Goal: Task Accomplishment & Management: Manage account settings

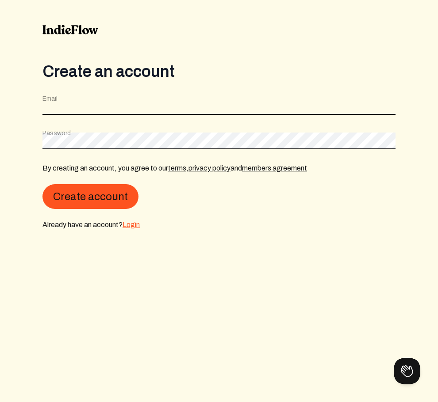
type input "[EMAIL_ADDRESS][DOMAIN_NAME]"
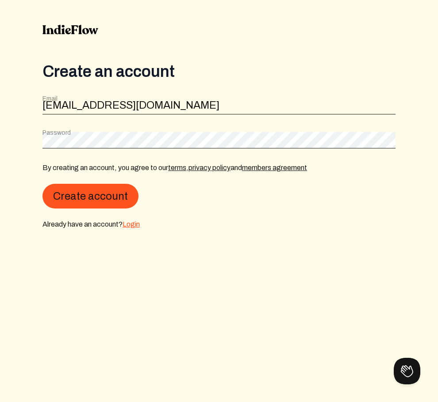
click at [134, 224] on link "Login" at bounding box center [130, 225] width 17 height 8
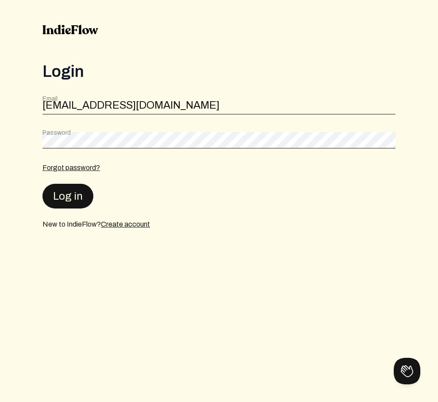
click at [77, 200] on button "Log in" at bounding box center [67, 196] width 51 height 25
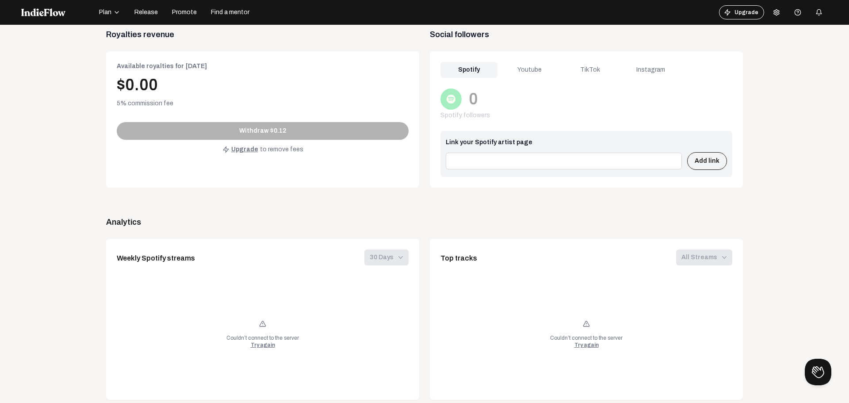
click at [437, 65] on div "Youtube" at bounding box center [529, 70] width 57 height 16
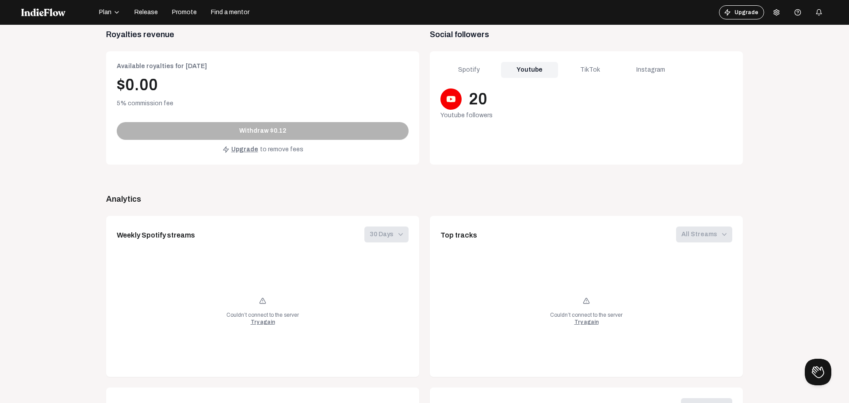
click at [437, 66] on div "Youtube" at bounding box center [529, 70] width 57 height 16
click at [437, 72] on div "TikTok" at bounding box center [589, 70] width 57 height 16
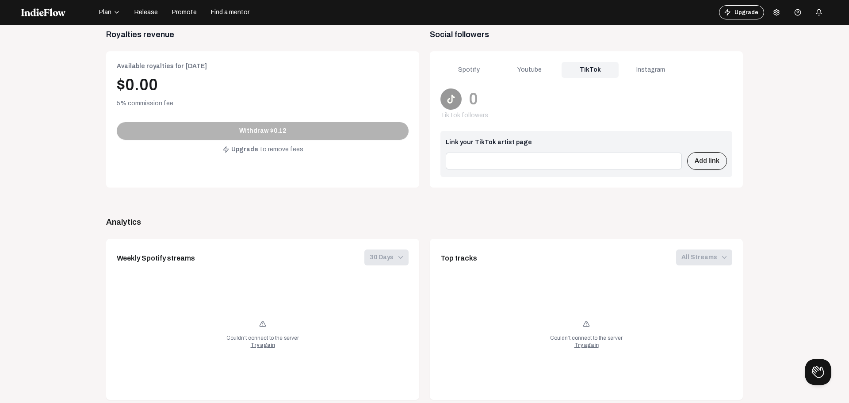
click at [437, 70] on div "Instagram" at bounding box center [650, 70] width 57 height 16
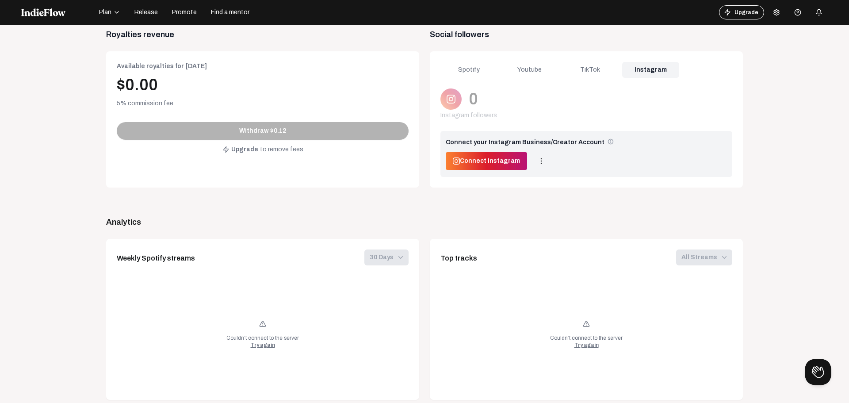
click at [437, 64] on div "Spotify" at bounding box center [468, 70] width 57 height 16
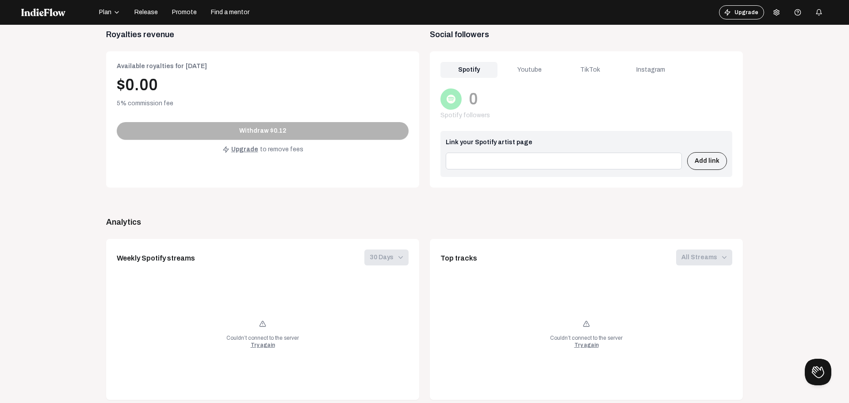
click at [112, 15] on div "button" at bounding box center [115, 12] width 9 height 7
click at [126, 13] on div "Projects" at bounding box center [122, 17] width 51 height 16
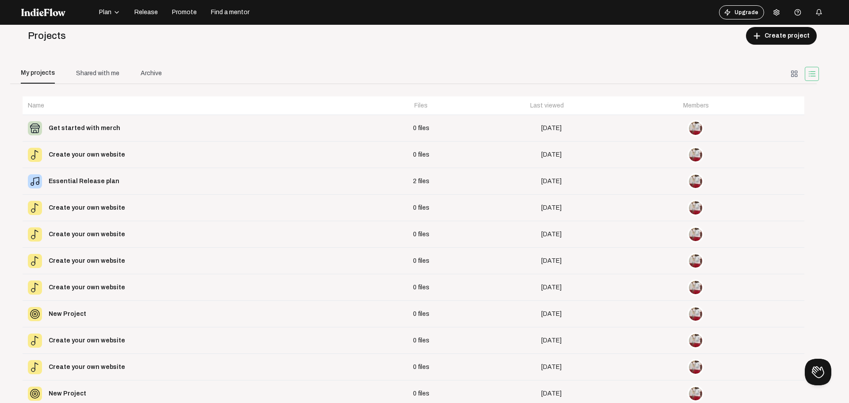
scroll to position [54, 0]
